Goal: Book appointment/travel/reservation

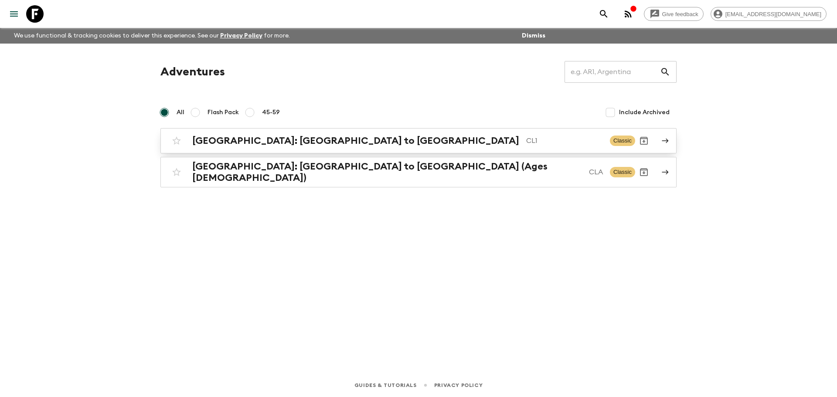
click at [273, 142] on h2 "[GEOGRAPHIC_DATA]: [GEOGRAPHIC_DATA] to [GEOGRAPHIC_DATA]" at bounding box center [355, 140] width 327 height 11
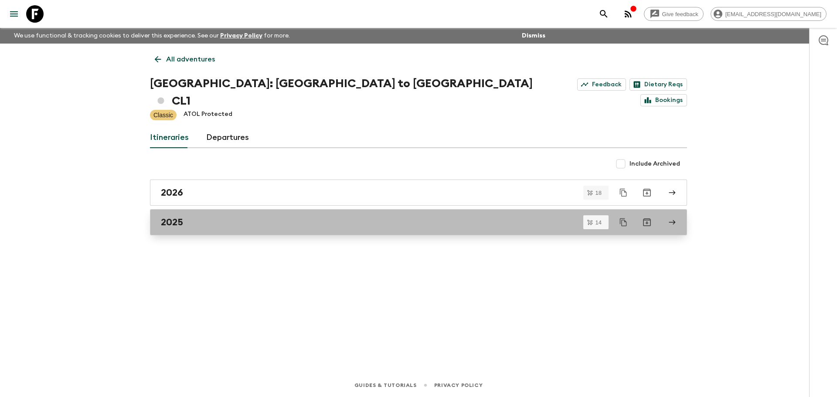
click at [186, 217] on div "2025" at bounding box center [410, 222] width 499 height 11
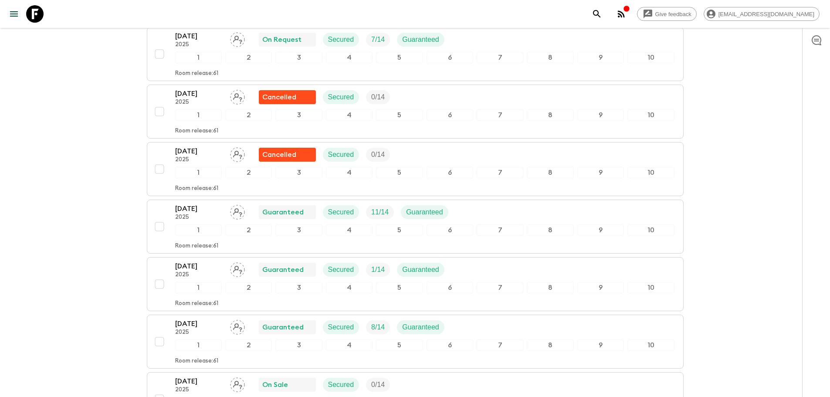
scroll to position [392, 0]
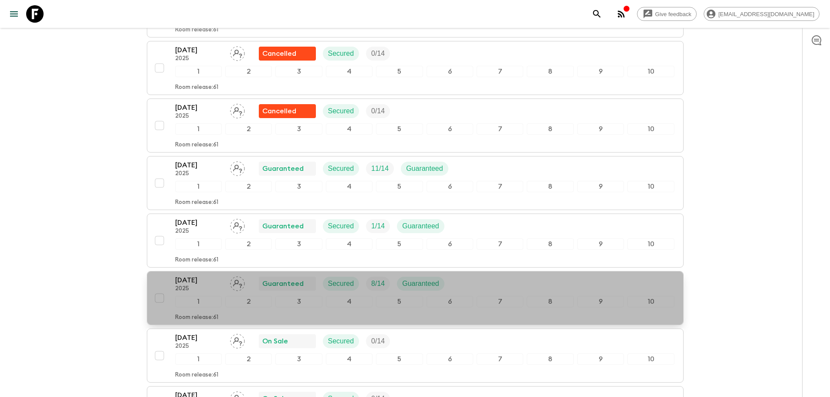
click at [190, 285] on p "2025" at bounding box center [199, 288] width 48 height 7
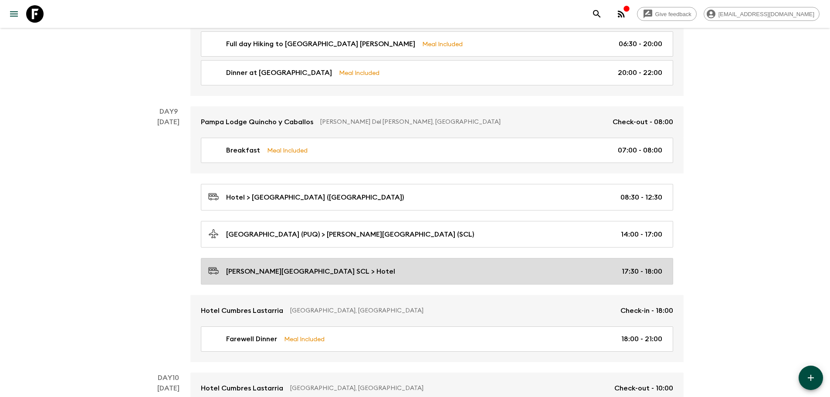
scroll to position [1878, 0]
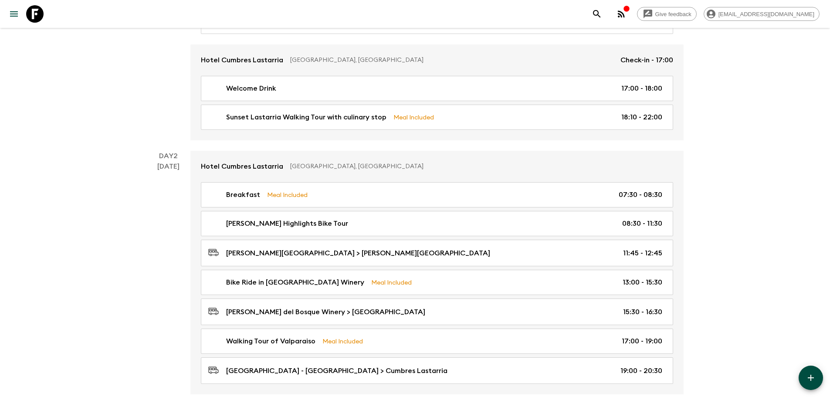
scroll to position [0, 0]
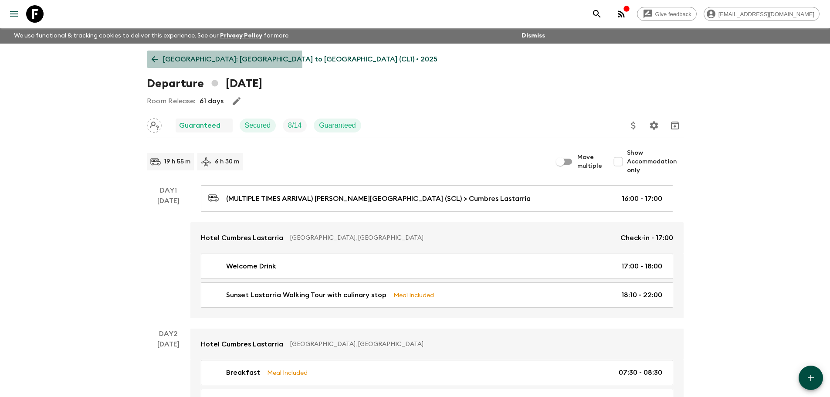
click at [152, 63] on icon at bounding box center [155, 59] width 10 height 10
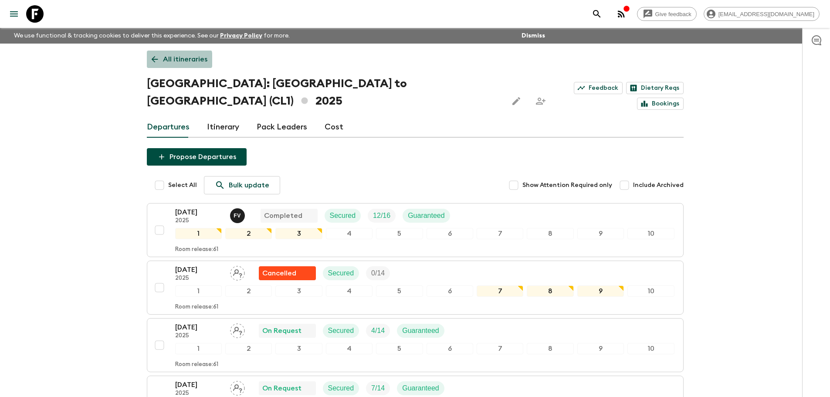
click at [163, 60] on p "All itineraries" at bounding box center [185, 59] width 44 height 10
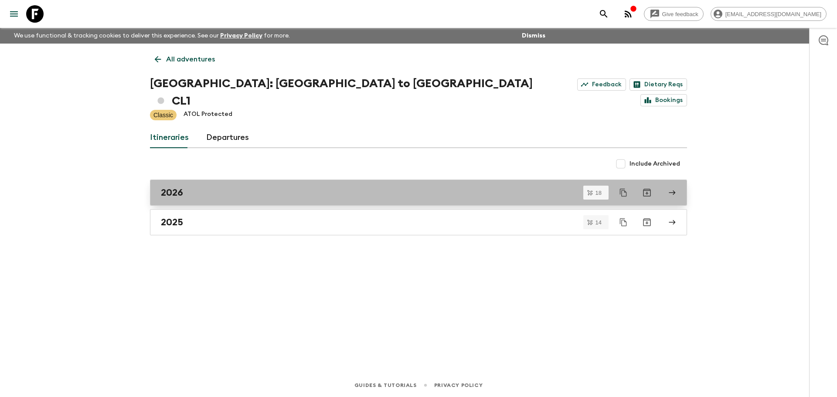
click at [231, 181] on link "2026" at bounding box center [418, 193] width 537 height 26
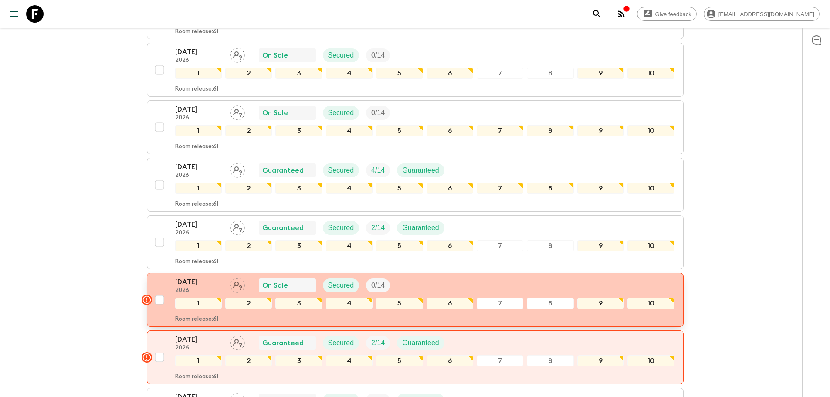
scroll to position [262, 0]
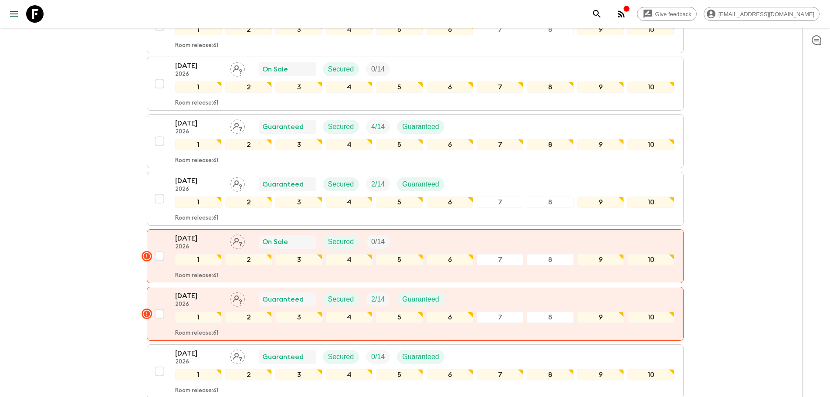
click at [14, 241] on div "Give feedback [EMAIL_ADDRESS][DOMAIN_NAME] We use functional & tracking cookies…" at bounding box center [415, 395] width 830 height 1315
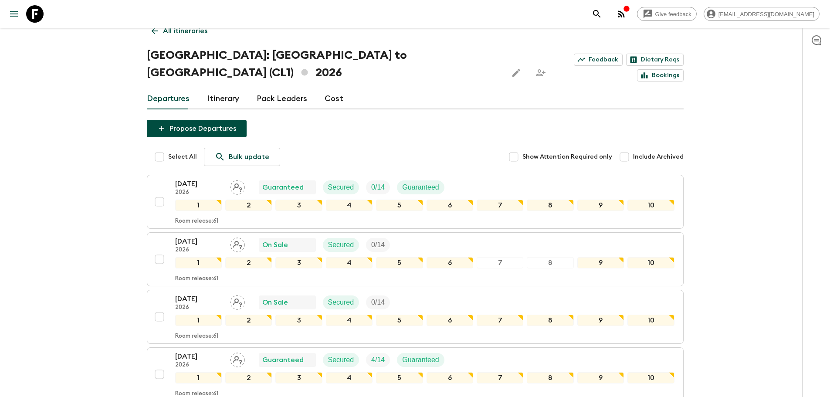
scroll to position [0, 0]
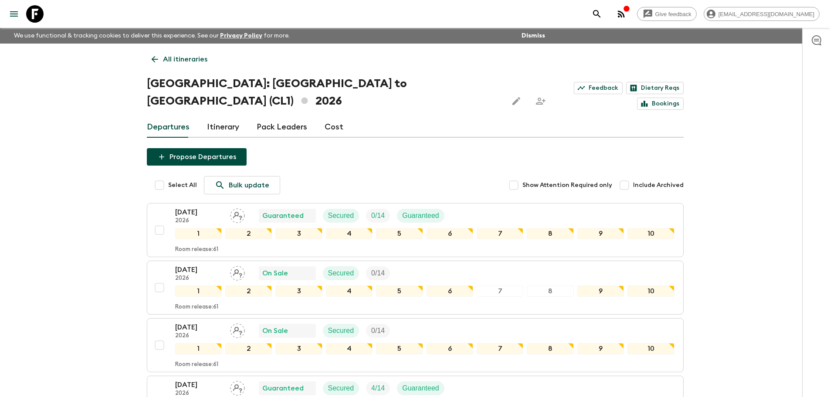
click at [152, 59] on icon at bounding box center [154, 59] width 7 height 7
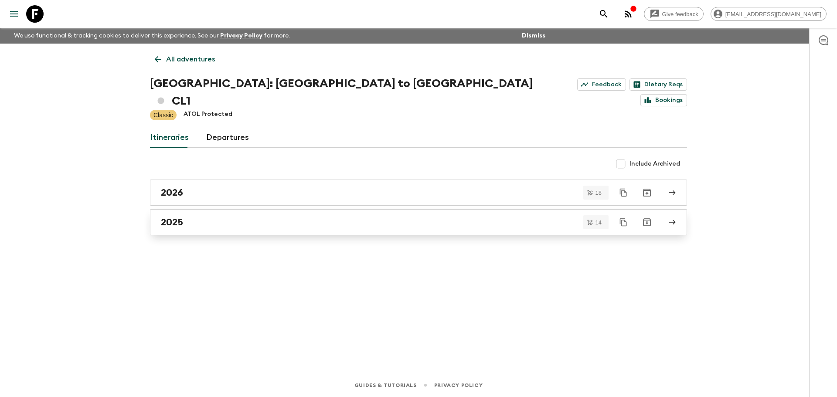
click at [191, 217] on div "2025" at bounding box center [410, 222] width 499 height 11
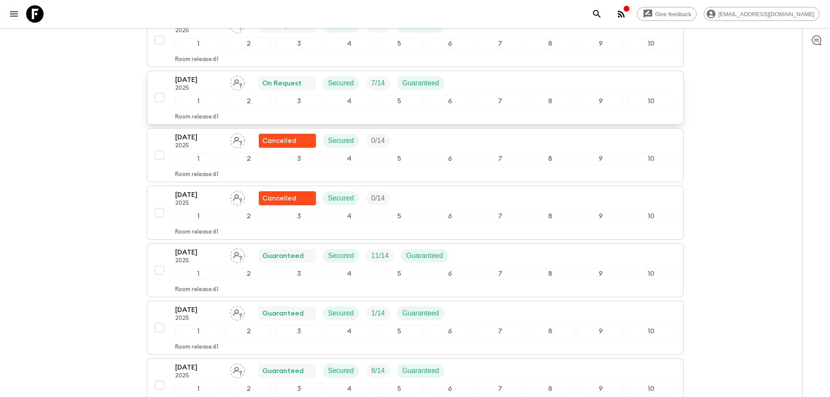
scroll to position [262, 0]
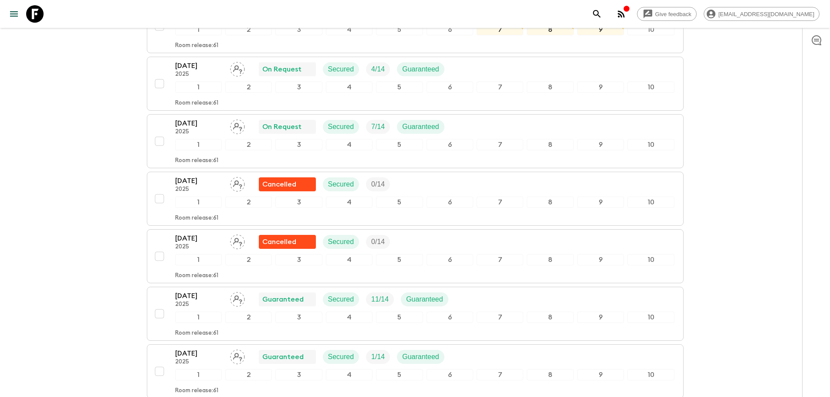
click at [217, 118] on p "[DATE]" at bounding box center [199, 123] width 48 height 10
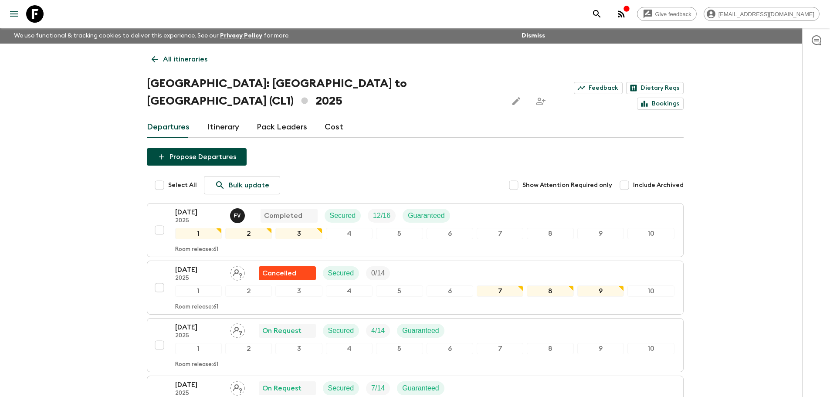
scroll to position [131, 0]
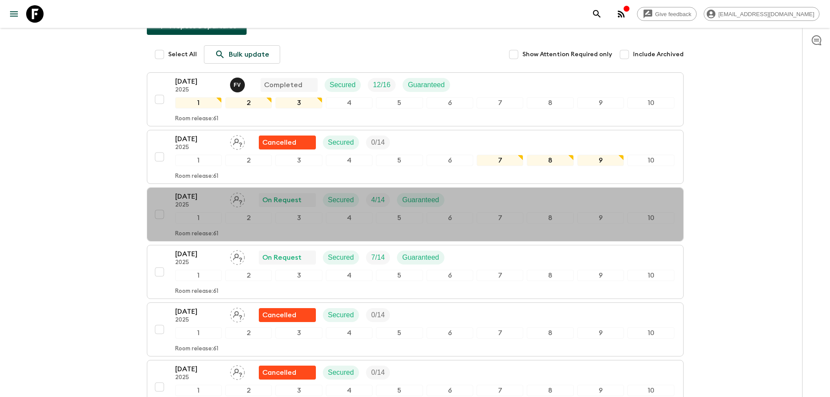
click at [197, 212] on div "1" at bounding box center [198, 217] width 47 height 11
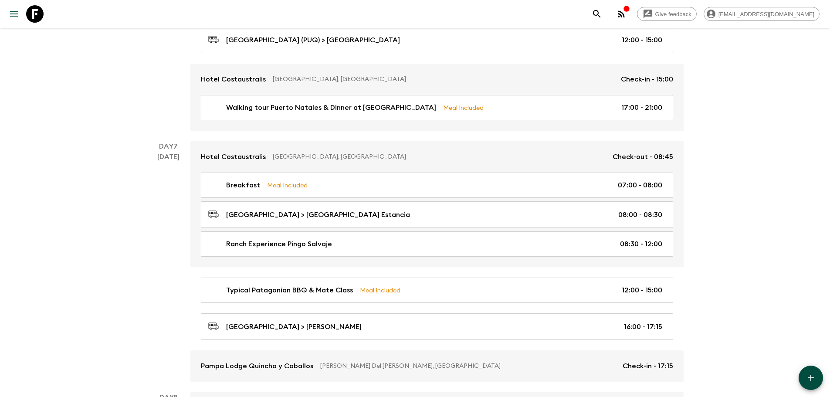
scroll to position [1438, 0]
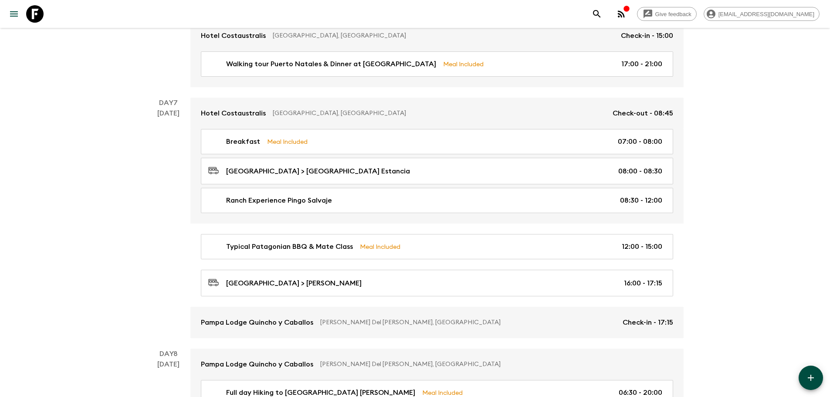
click at [182, 202] on div "Day 7 [DATE]" at bounding box center [169, 218] width 44 height 241
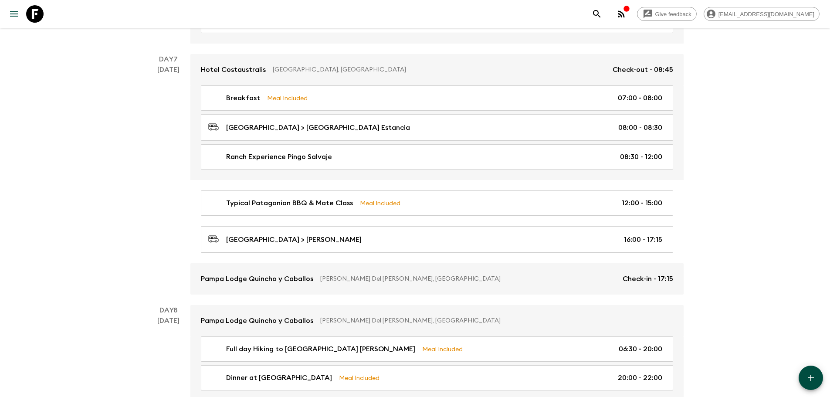
scroll to position [1525, 0]
